Goal: Task Accomplishment & Management: Complete application form

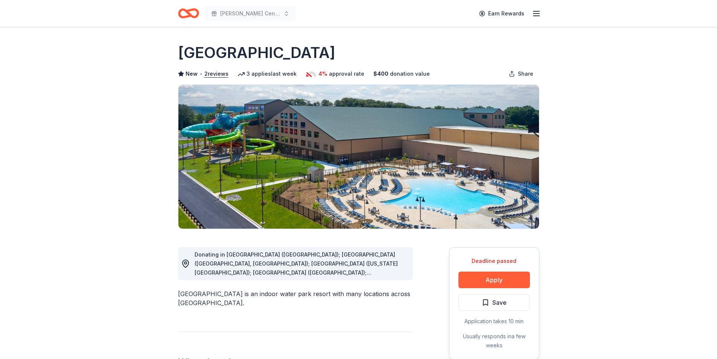
click at [187, 12] on icon "Home" at bounding box center [192, 13] width 12 height 8
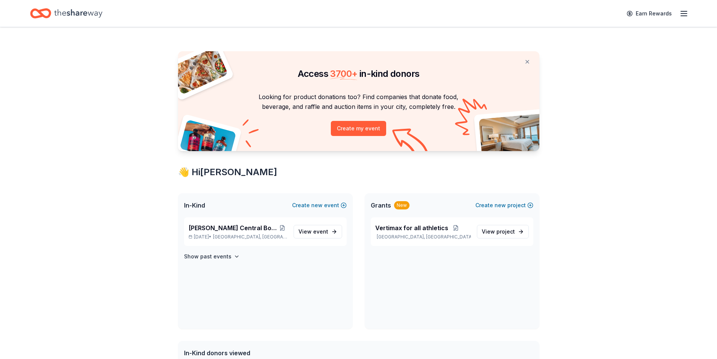
click at [685, 13] on icon "button" at bounding box center [683, 13] width 9 height 9
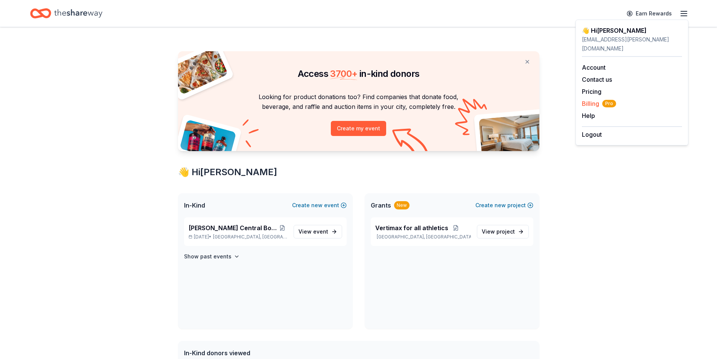
click at [589, 99] on span "Billing Pro" at bounding box center [599, 103] width 34 height 9
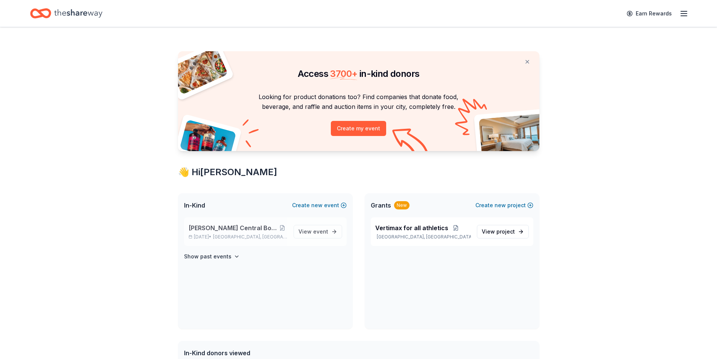
click at [248, 235] on span "[GEOGRAPHIC_DATA], [GEOGRAPHIC_DATA]" at bounding box center [250, 237] width 74 height 6
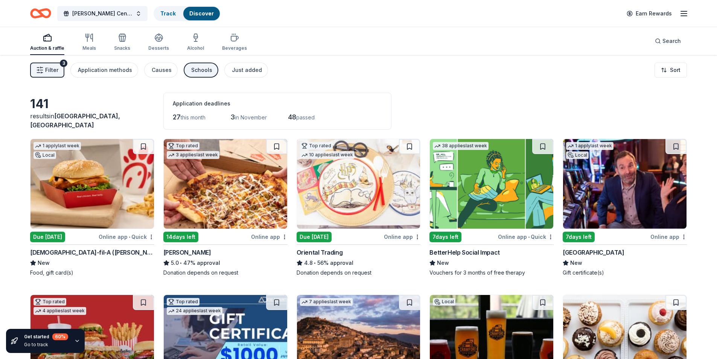
click at [111, 186] on img at bounding box center [91, 184] width 123 height 90
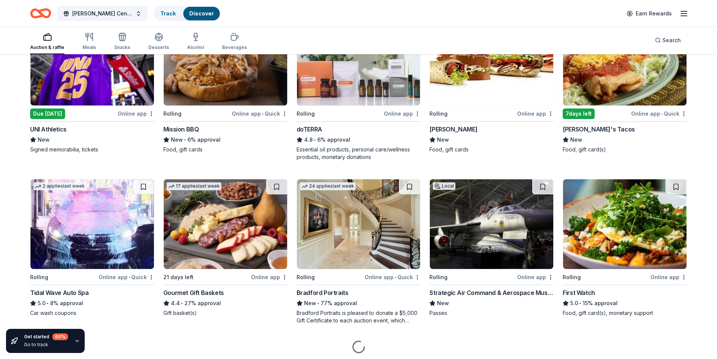
scroll to position [795, 0]
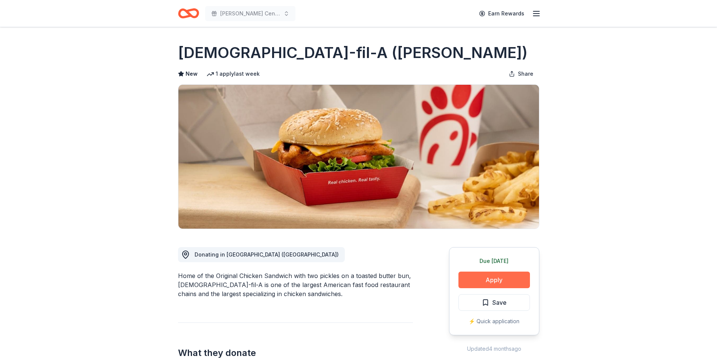
click at [474, 275] on button "Apply" at bounding box center [495, 279] width 72 height 17
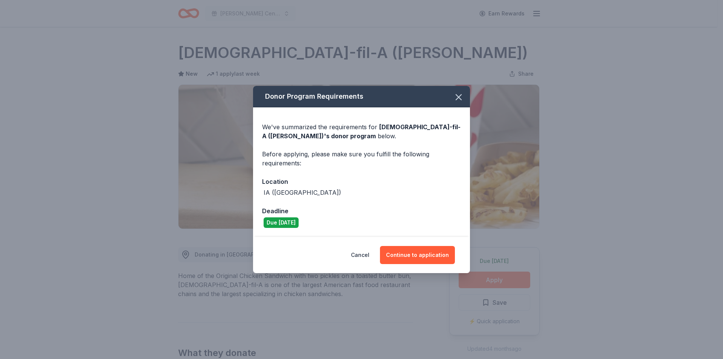
click at [474, 276] on div "Donor Program Requirements We've summarized the requirements for Chick-fil-A (D…" at bounding box center [361, 179] width 723 height 359
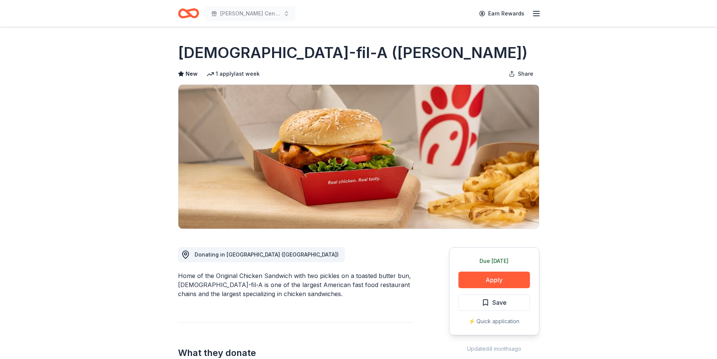
drag, startPoint x: 463, startPoint y: 270, endPoint x: 469, endPoint y: 277, distance: 9.7
click at [465, 273] on div "Due today Apply Save ⚡️ Quick application" at bounding box center [494, 291] width 90 height 88
click at [479, 276] on button "Apply" at bounding box center [495, 279] width 72 height 17
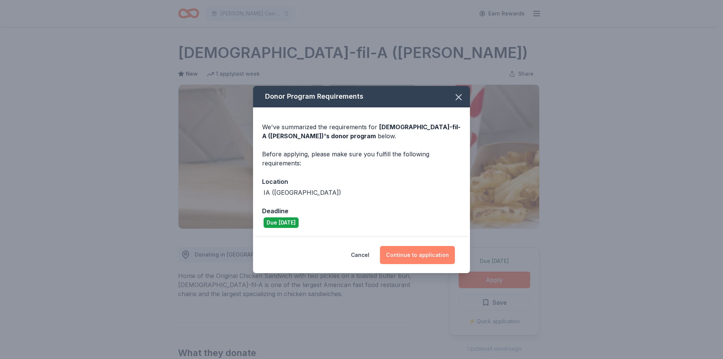
click at [401, 253] on button "Continue to application" at bounding box center [417, 255] width 75 height 18
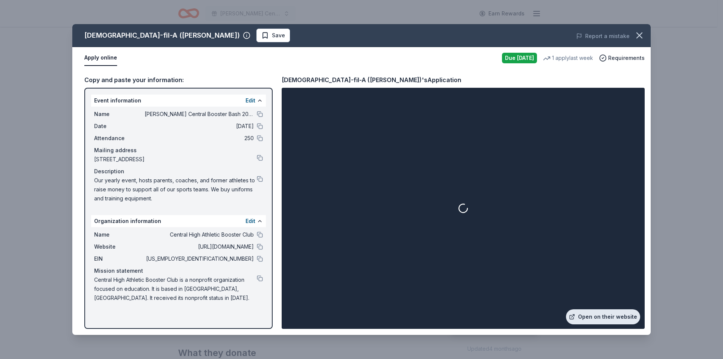
click at [596, 319] on link "Open on their website" at bounding box center [603, 316] width 74 height 15
